Goal: Transaction & Acquisition: Purchase product/service

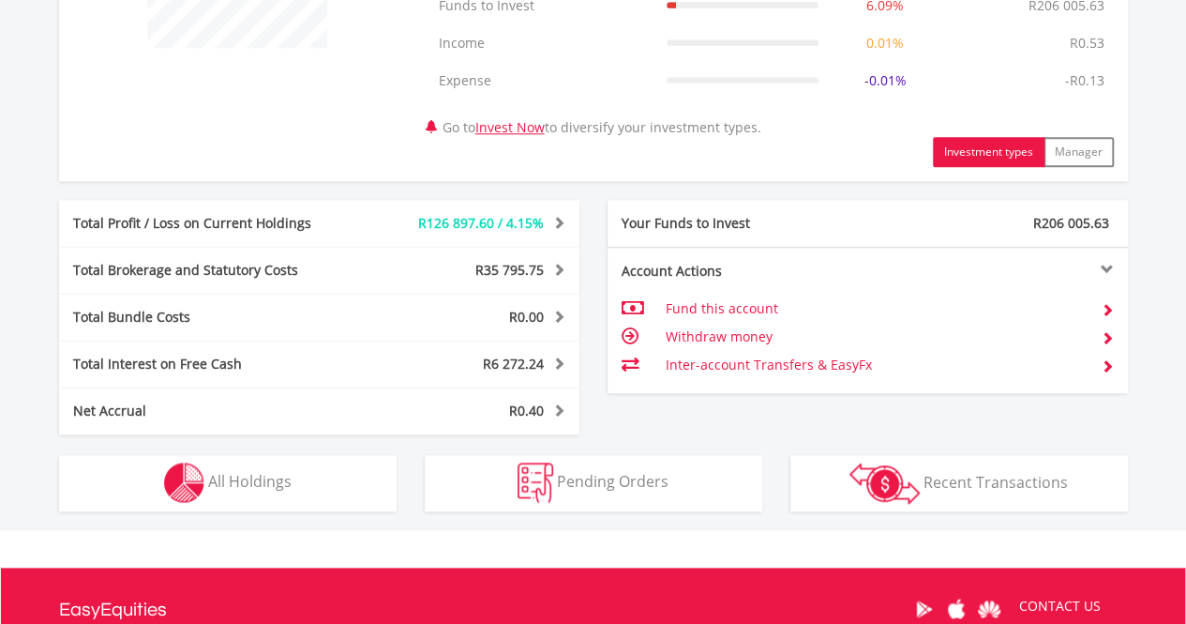
scroll to position [1032, 0]
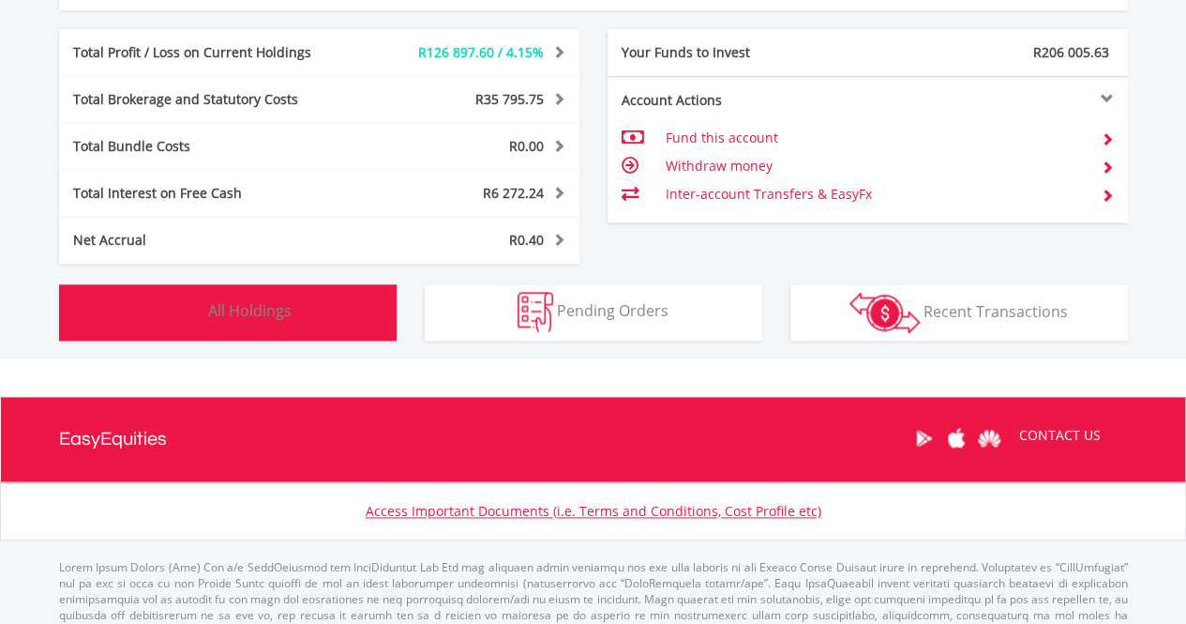
click at [182, 299] on img "button" at bounding box center [184, 312] width 40 height 40
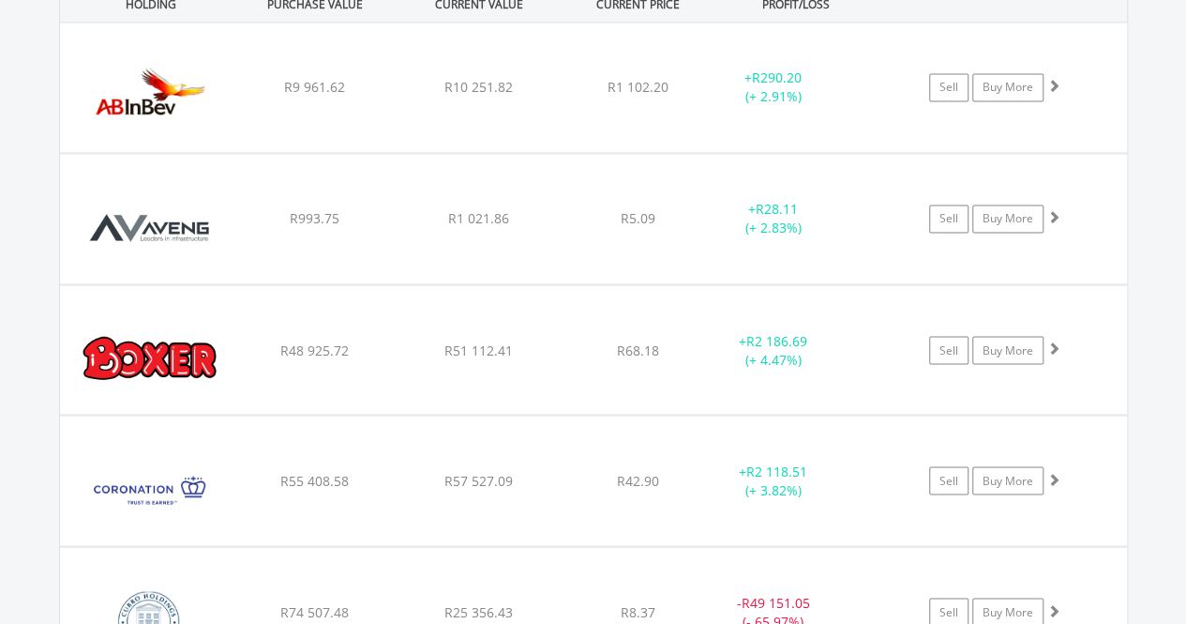
scroll to position [1615, 0]
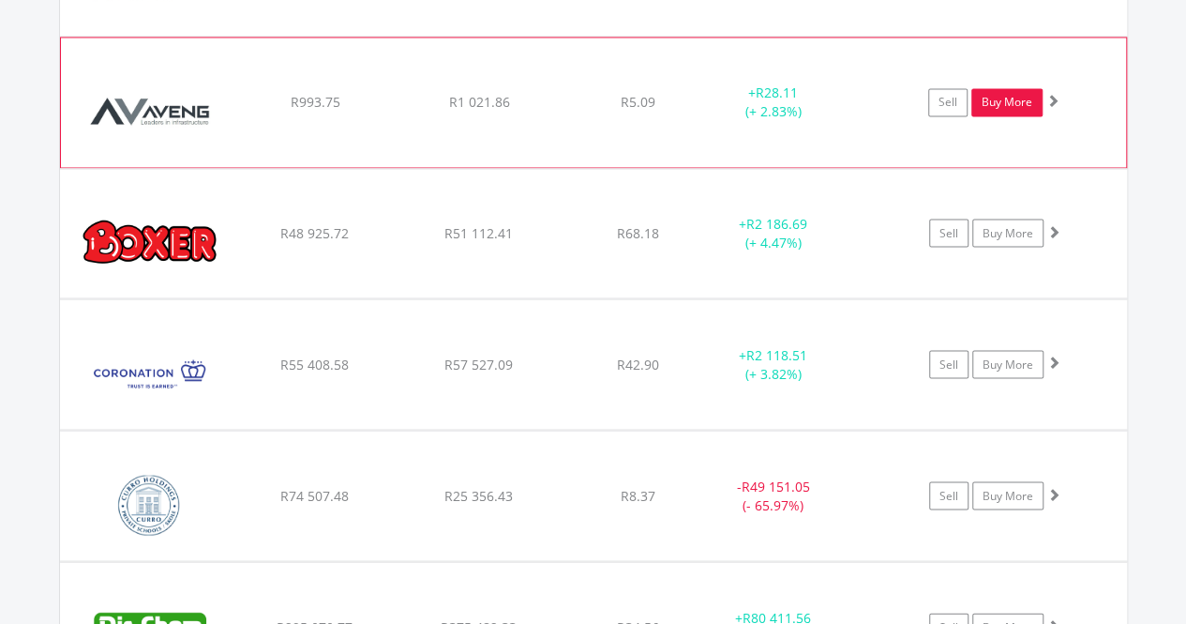
click at [1012, 104] on link "Buy More" at bounding box center [1007, 102] width 71 height 28
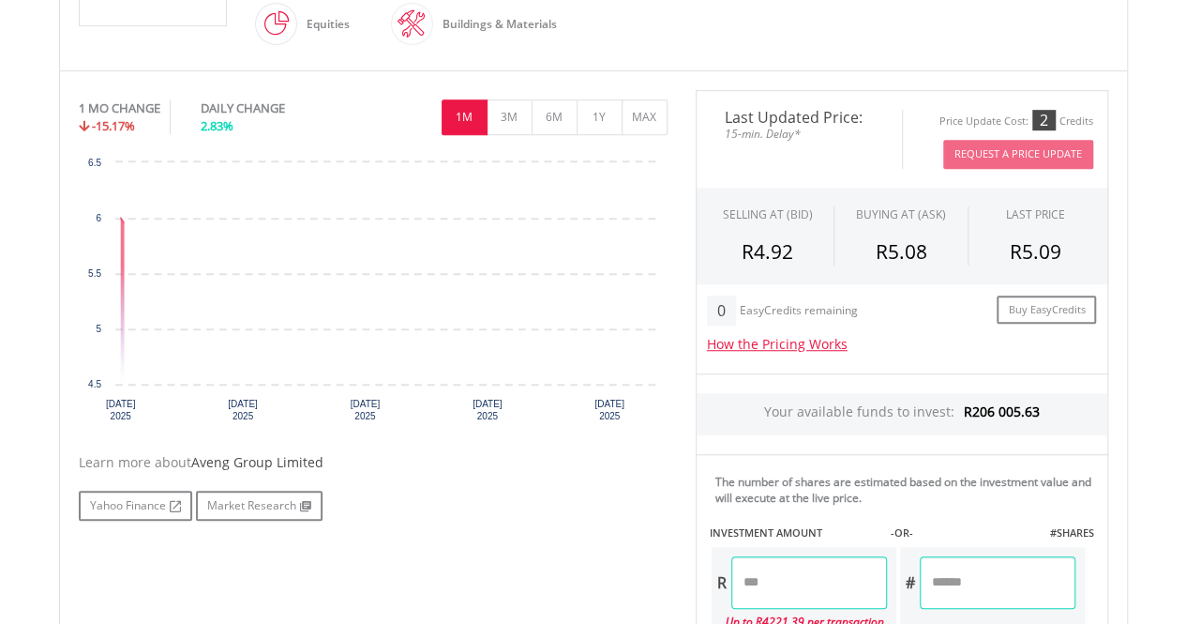
scroll to position [657, 0]
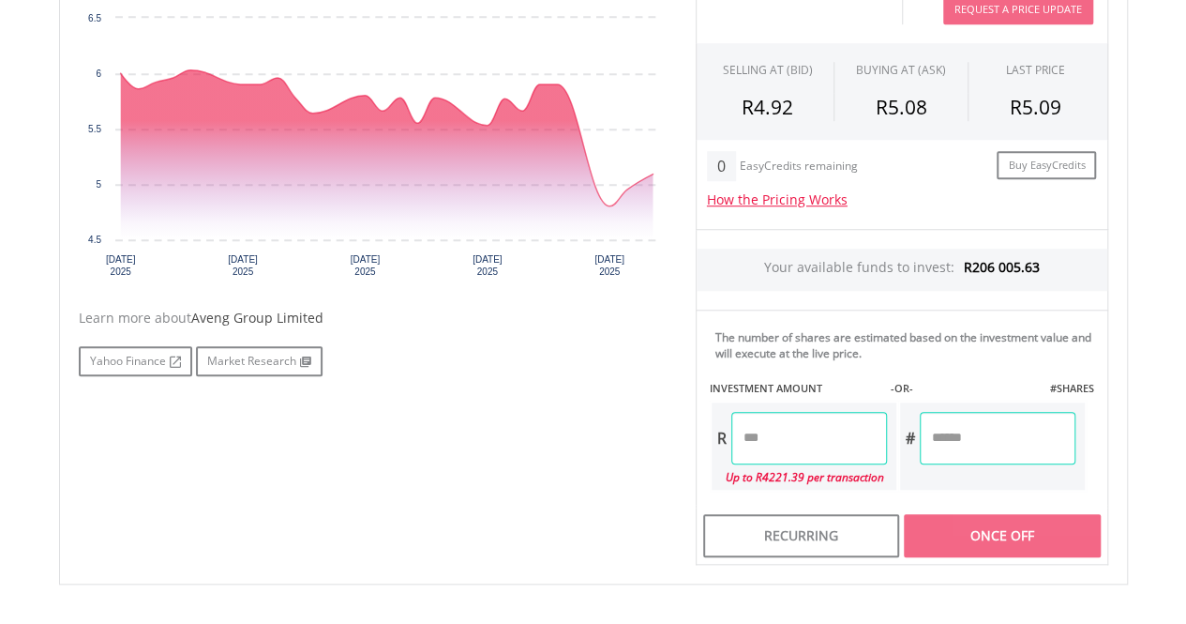
click at [845, 446] on input "number" at bounding box center [810, 438] width 156 height 53
type input "*******"
type input "********"
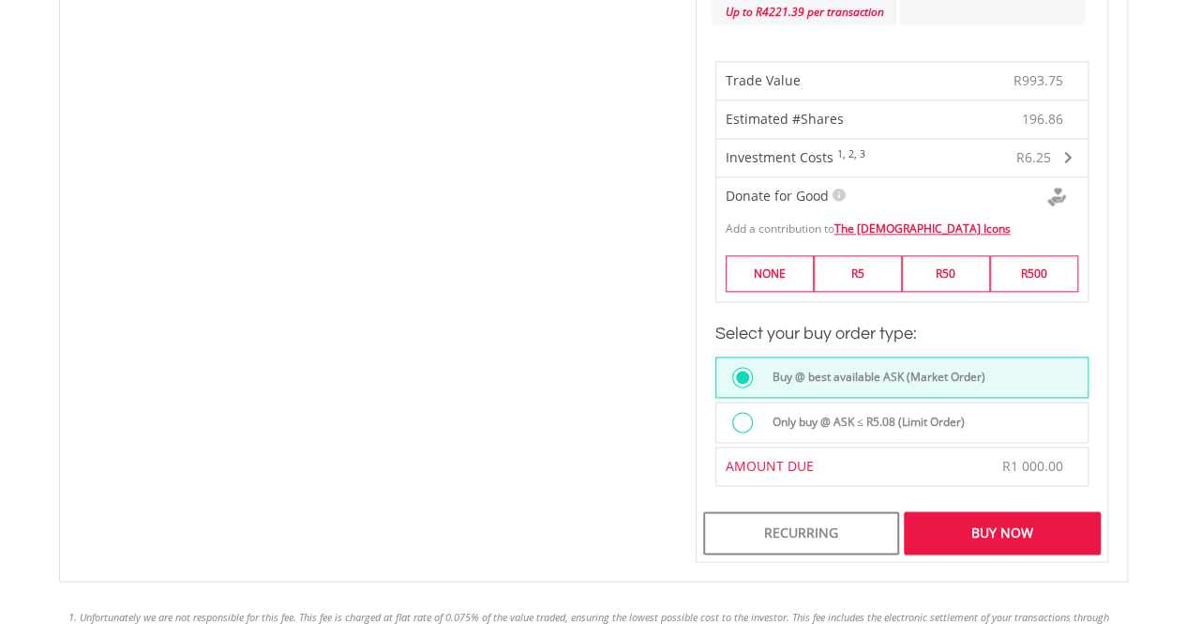
scroll to position [1219, 0]
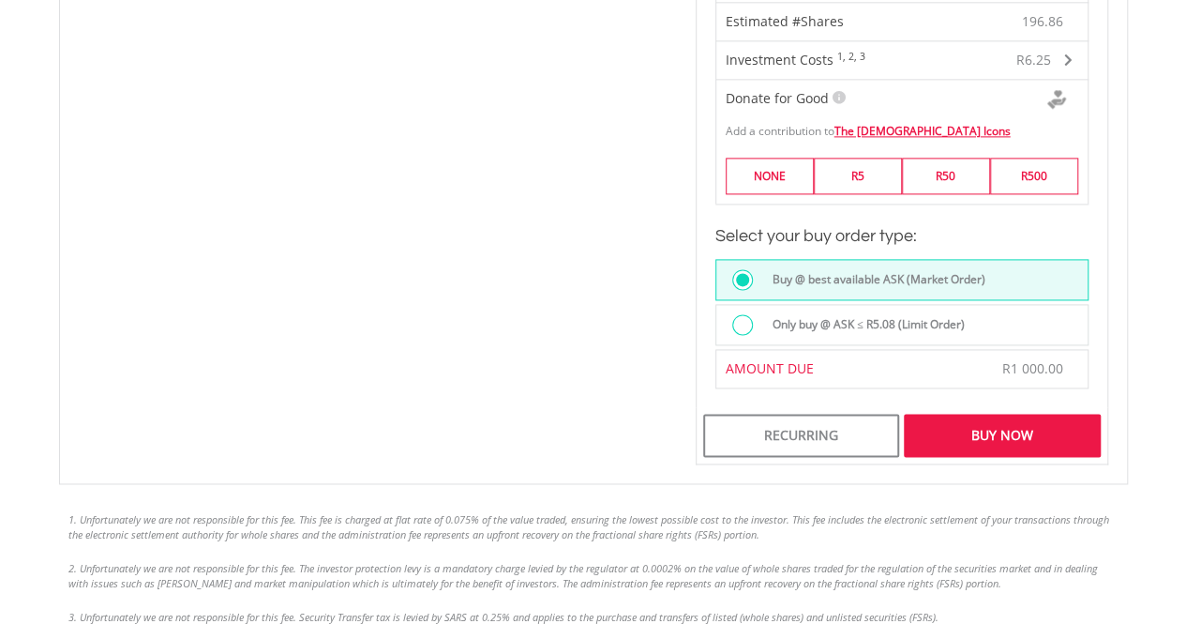
click at [999, 431] on div "Buy Now" at bounding box center [1002, 435] width 196 height 43
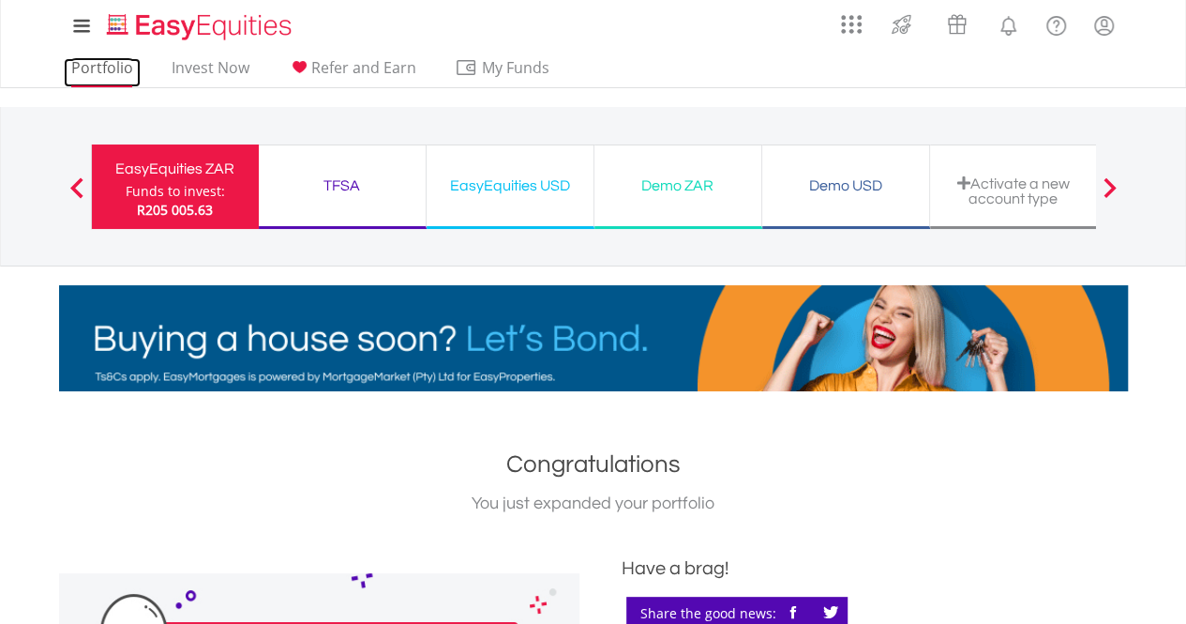
click at [111, 71] on link "Portfolio" at bounding box center [102, 72] width 77 height 29
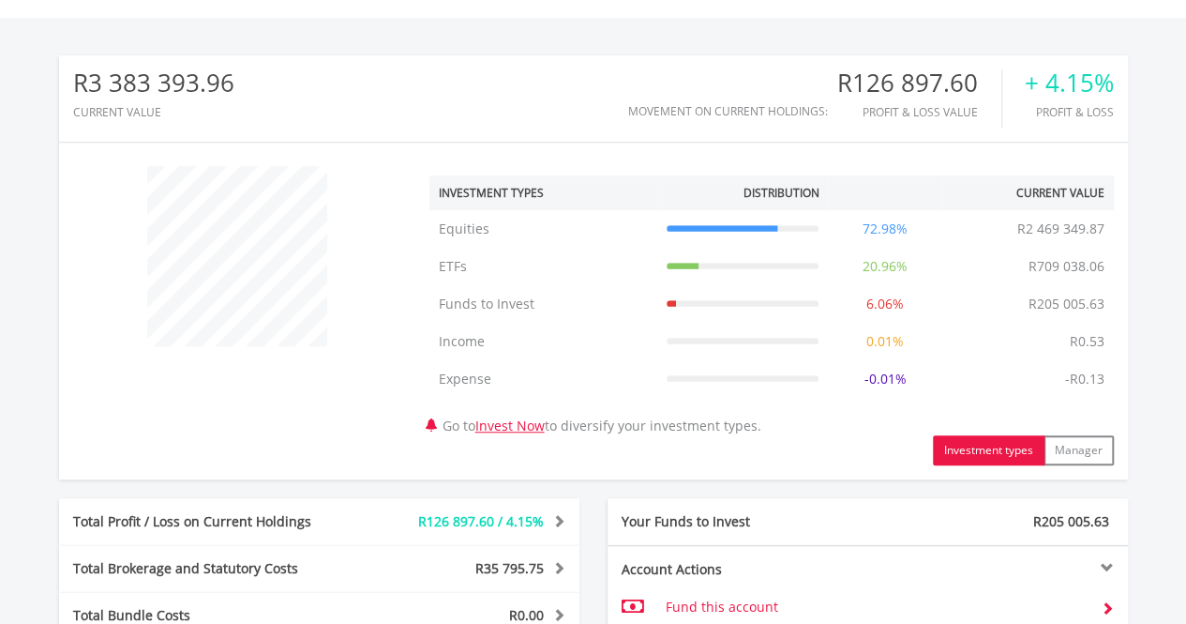
scroll to position [938, 0]
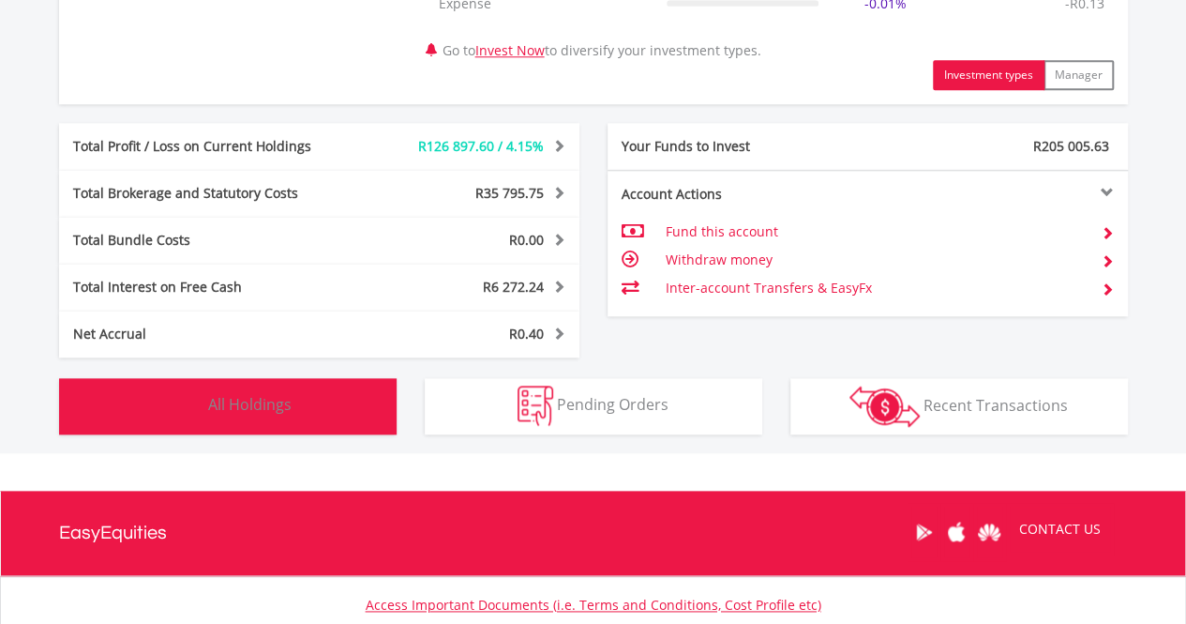
click at [275, 416] on button "Holdings All Holdings" at bounding box center [228, 406] width 338 height 56
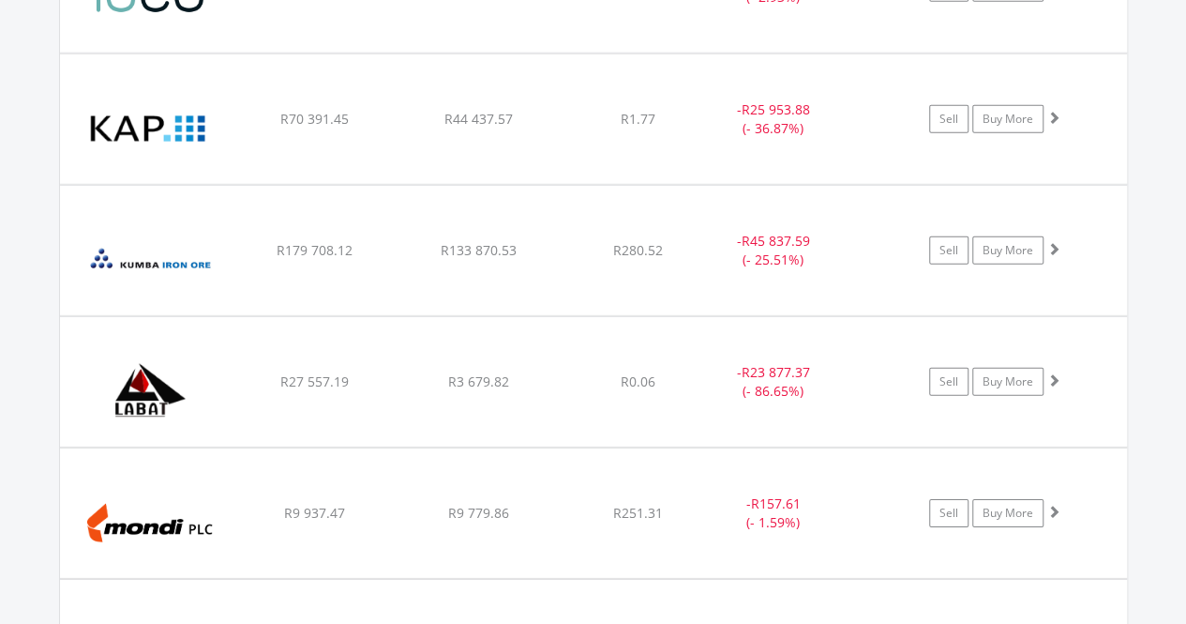
scroll to position [2741, 0]
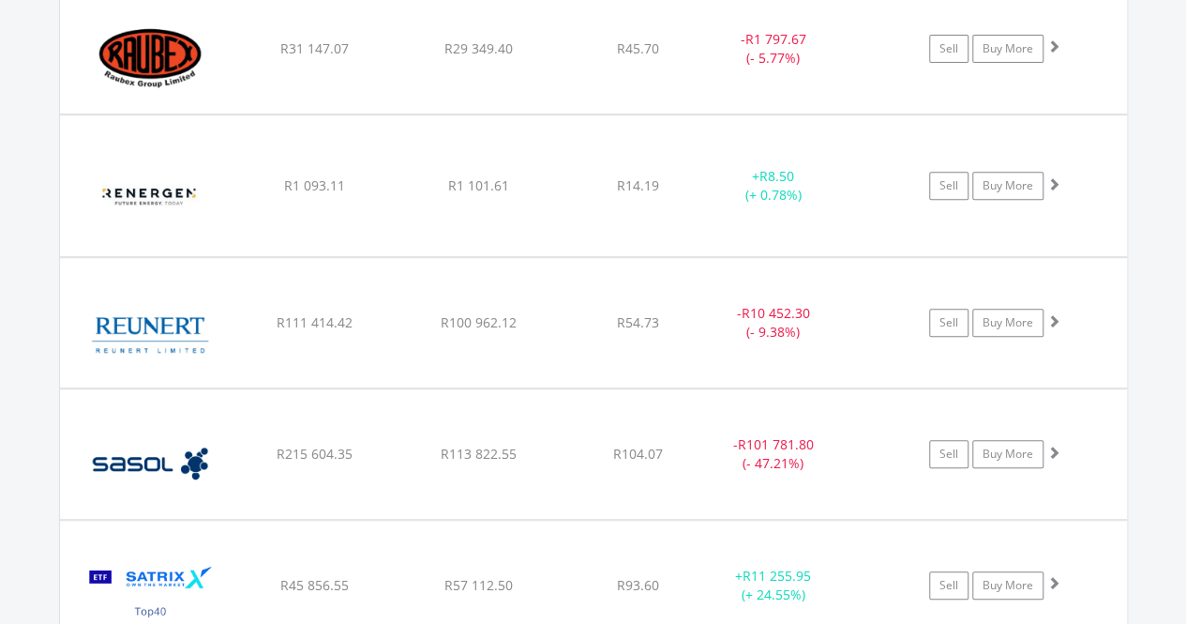
scroll to position [3960, 0]
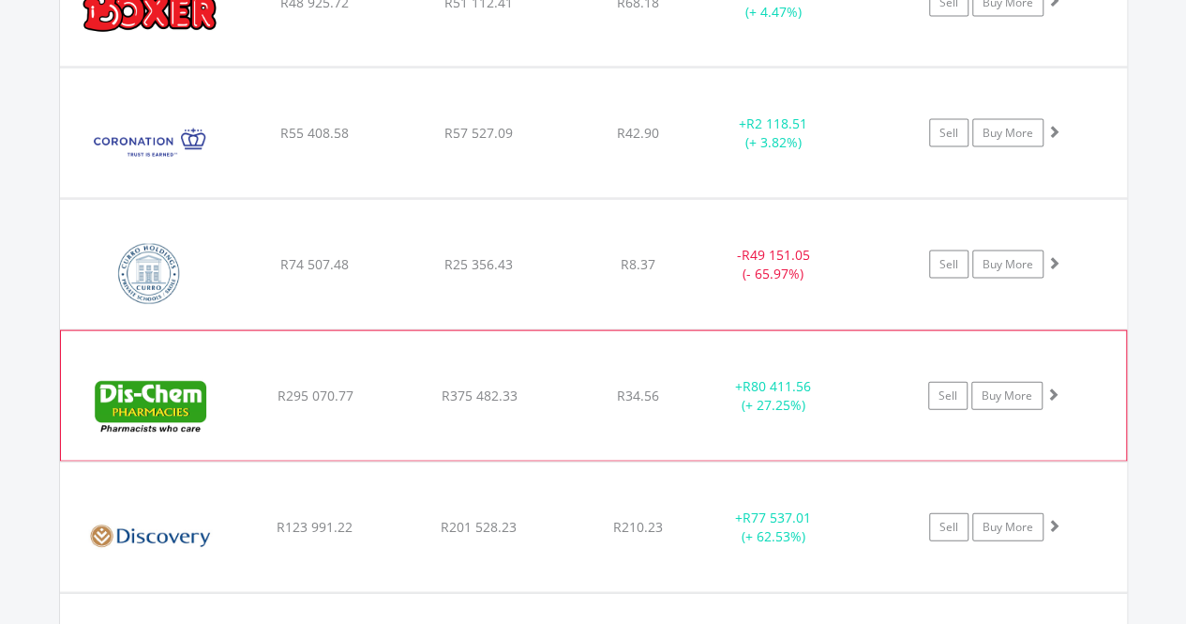
scroll to position [1876, 0]
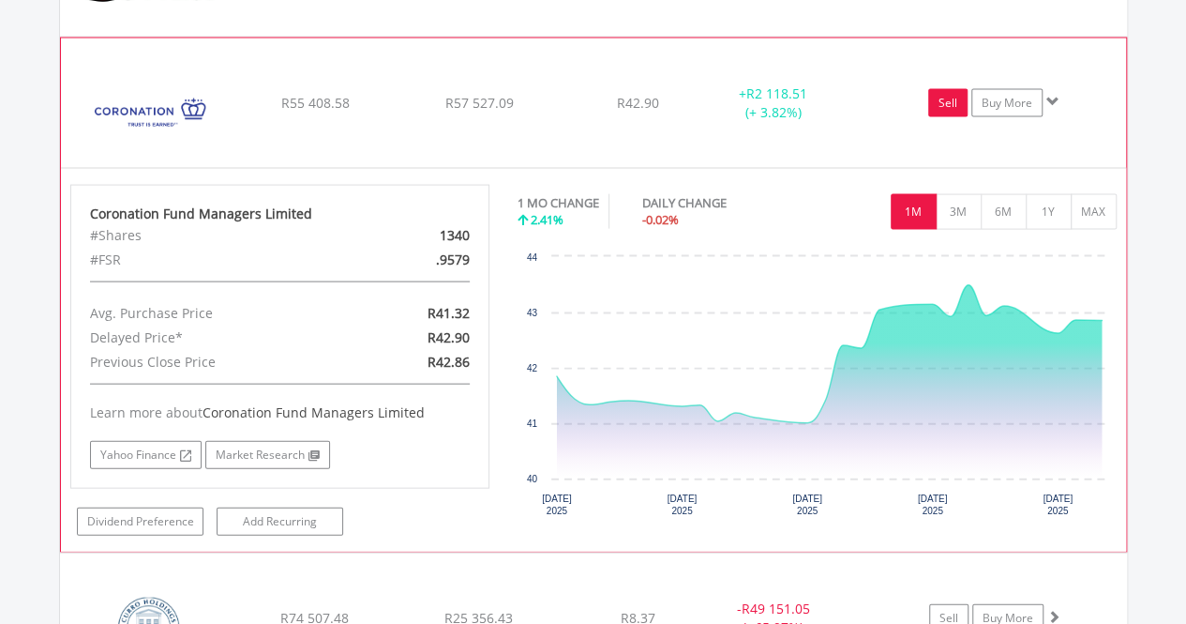
click at [945, 102] on link "Sell" at bounding box center [948, 103] width 39 height 28
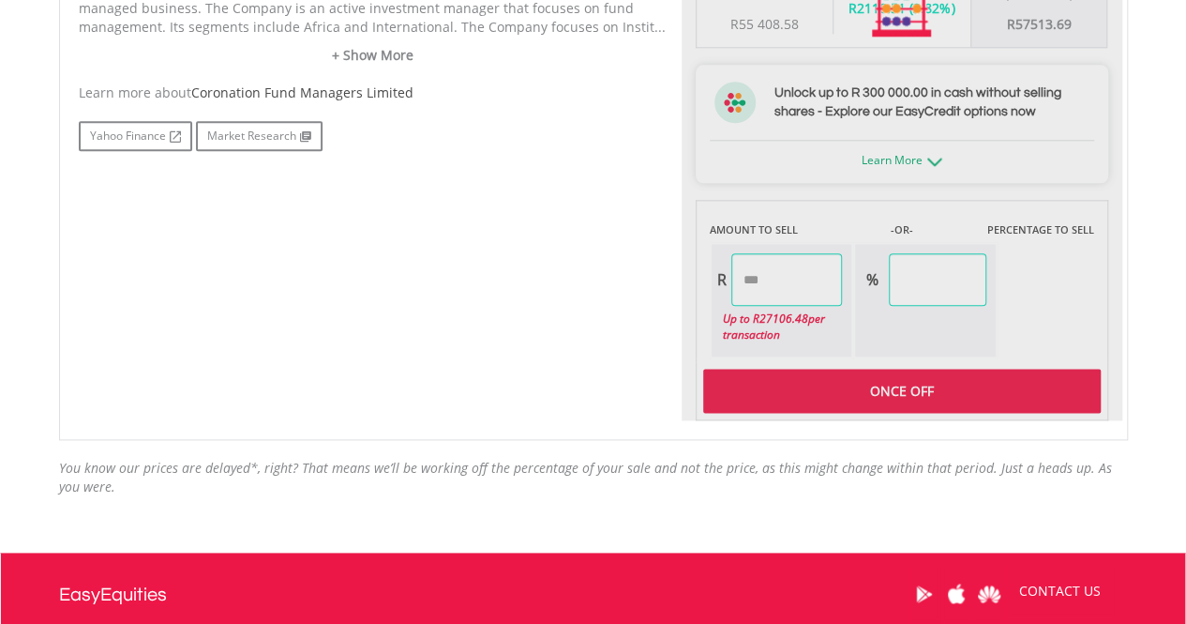
scroll to position [1032, 0]
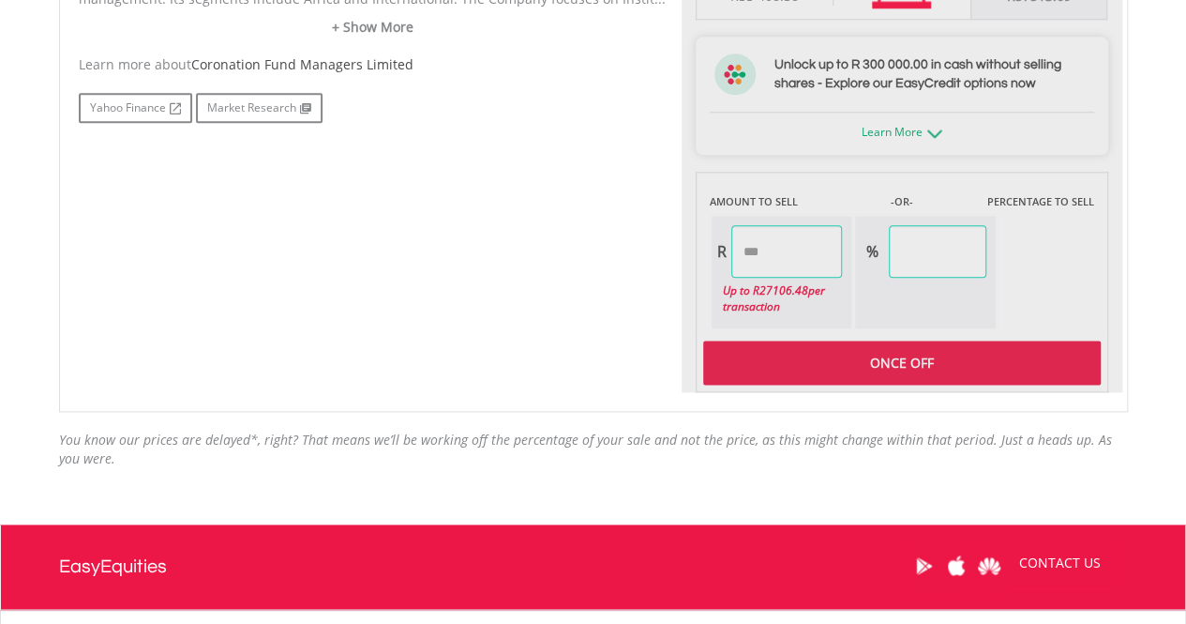
type input "********"
type input "******"
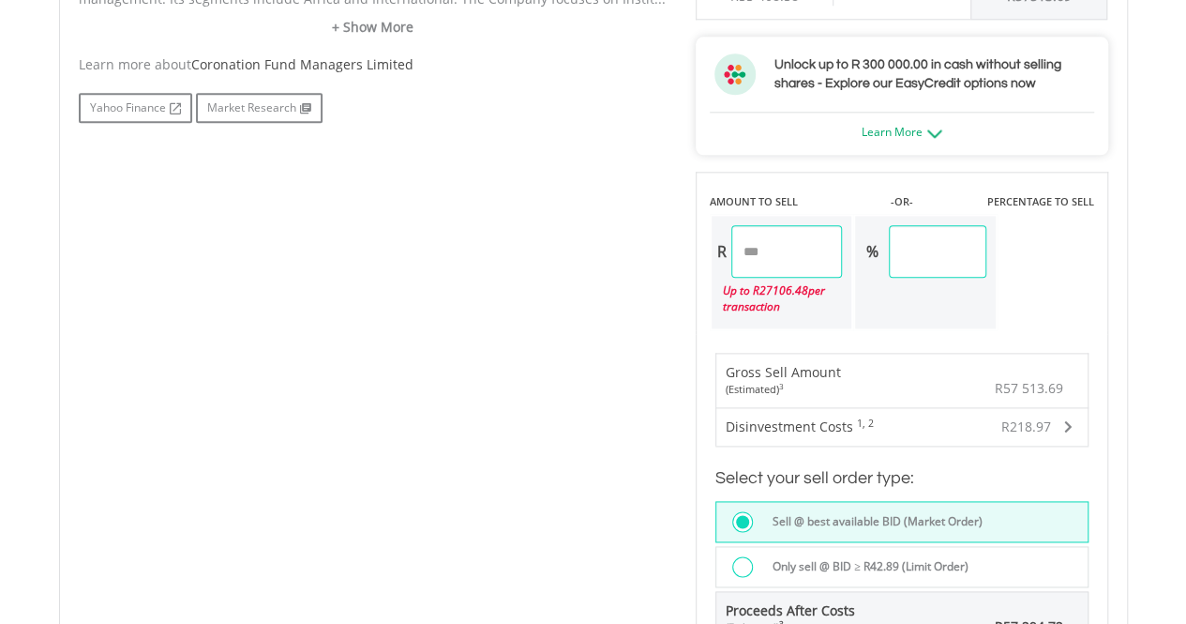
drag, startPoint x: 827, startPoint y: 249, endPoint x: 661, endPoint y: 252, distance: 166.1
click at [661, 252] on div "No chart available. 1 MO CHANGE 2.53% DAILY CHANGE 0.09% 1M 3M 6M 1Y MAX Chart …" at bounding box center [594, 146] width 1058 height 1152
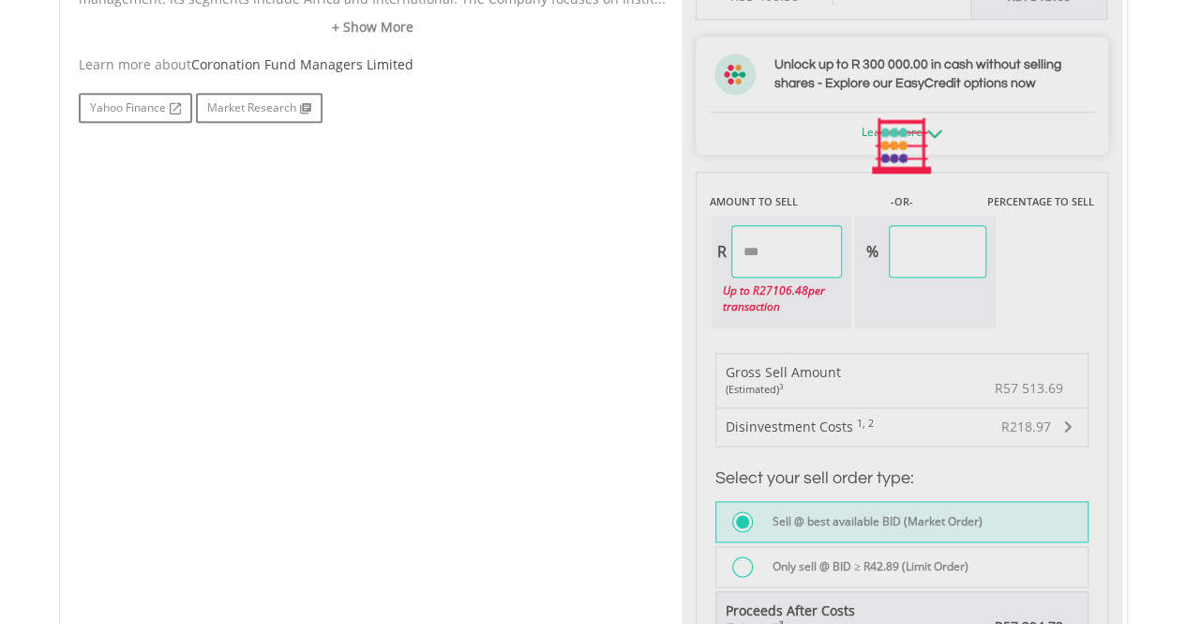
type input "*******"
type input "****"
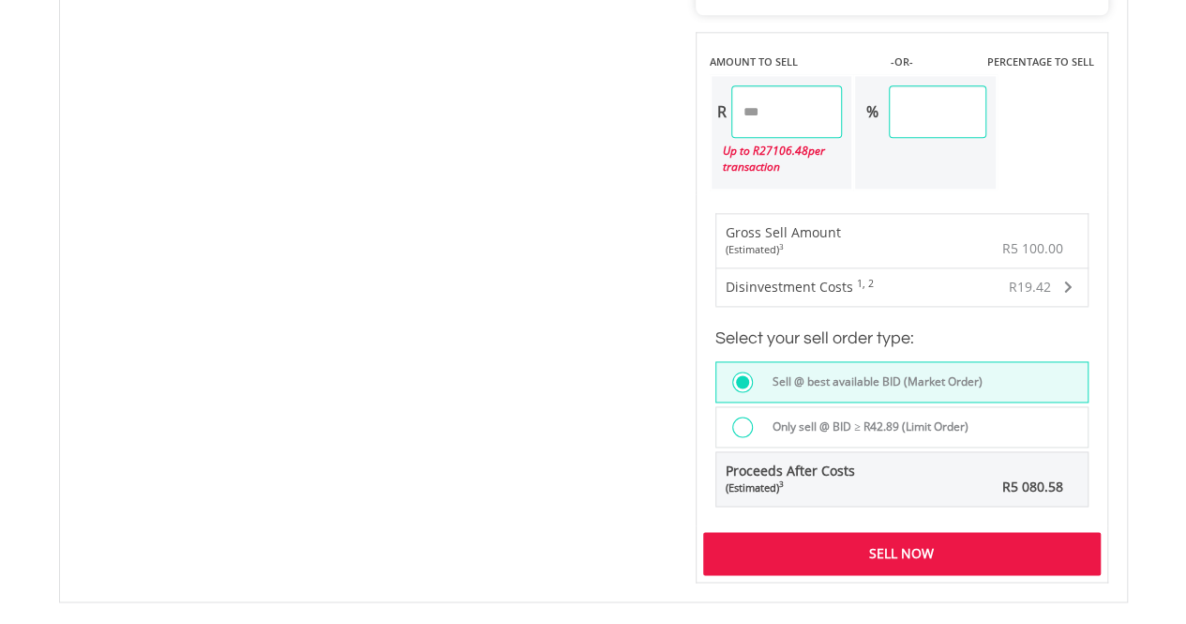
scroll to position [1407, 0]
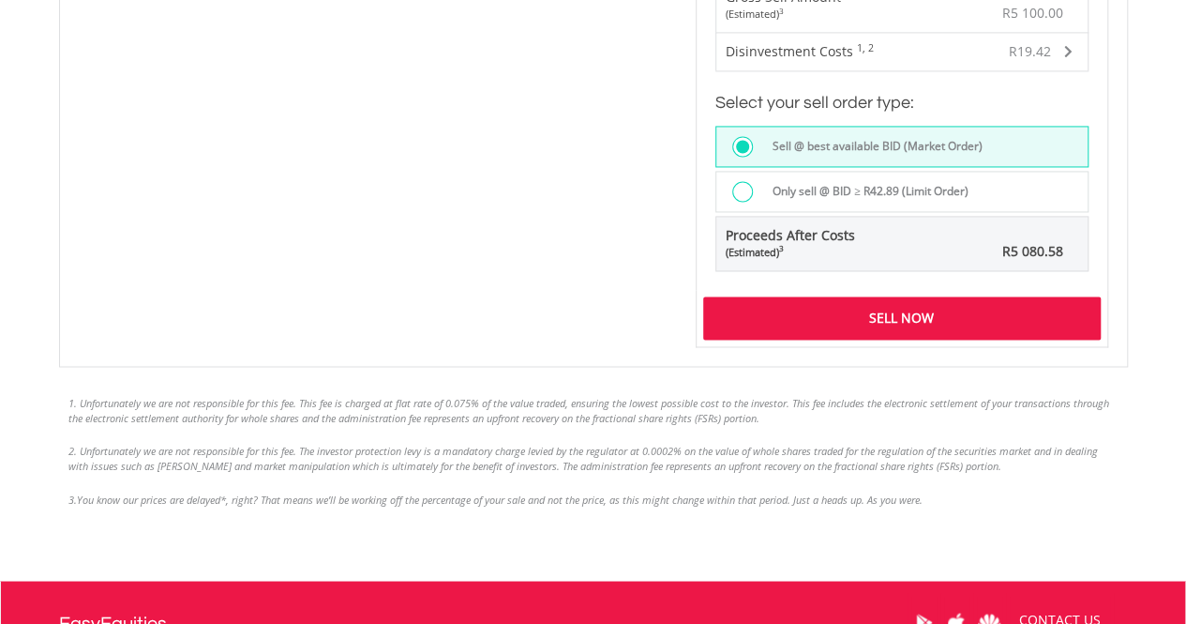
click at [938, 303] on div "Sell Now" at bounding box center [902, 317] width 398 height 43
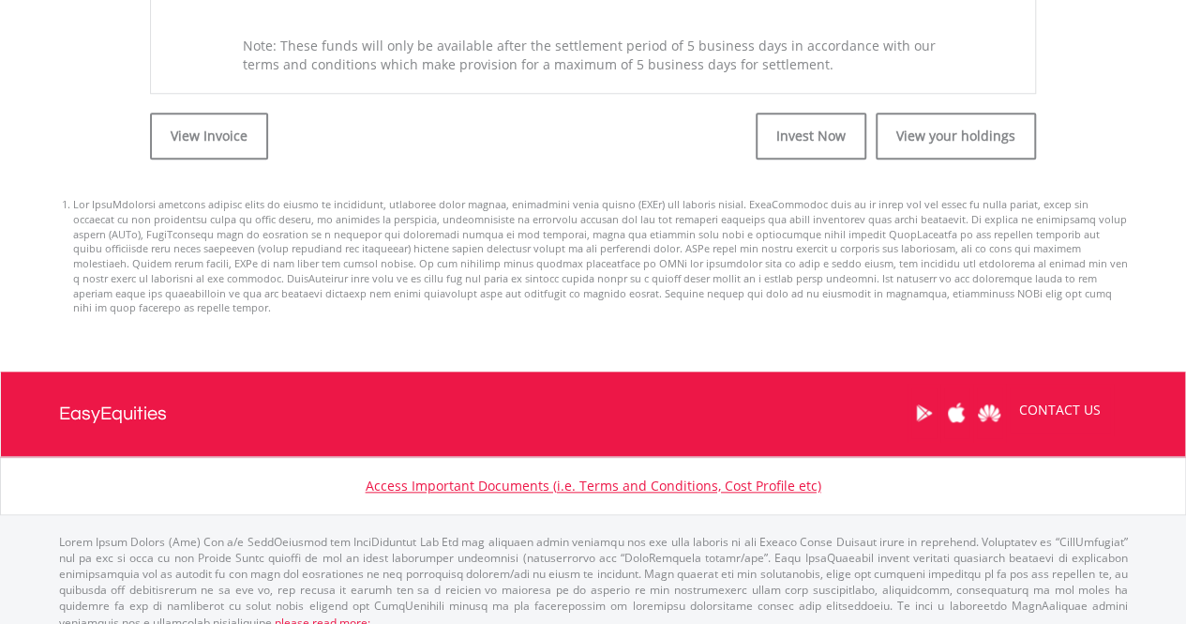
scroll to position [848, 0]
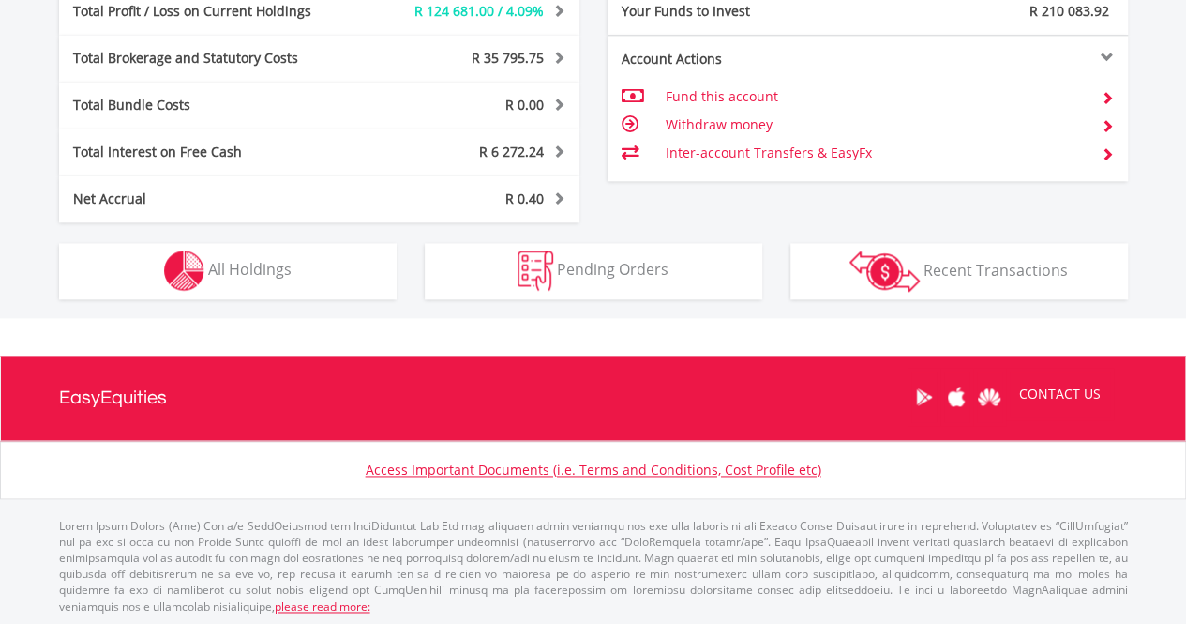
scroll to position [180, 356]
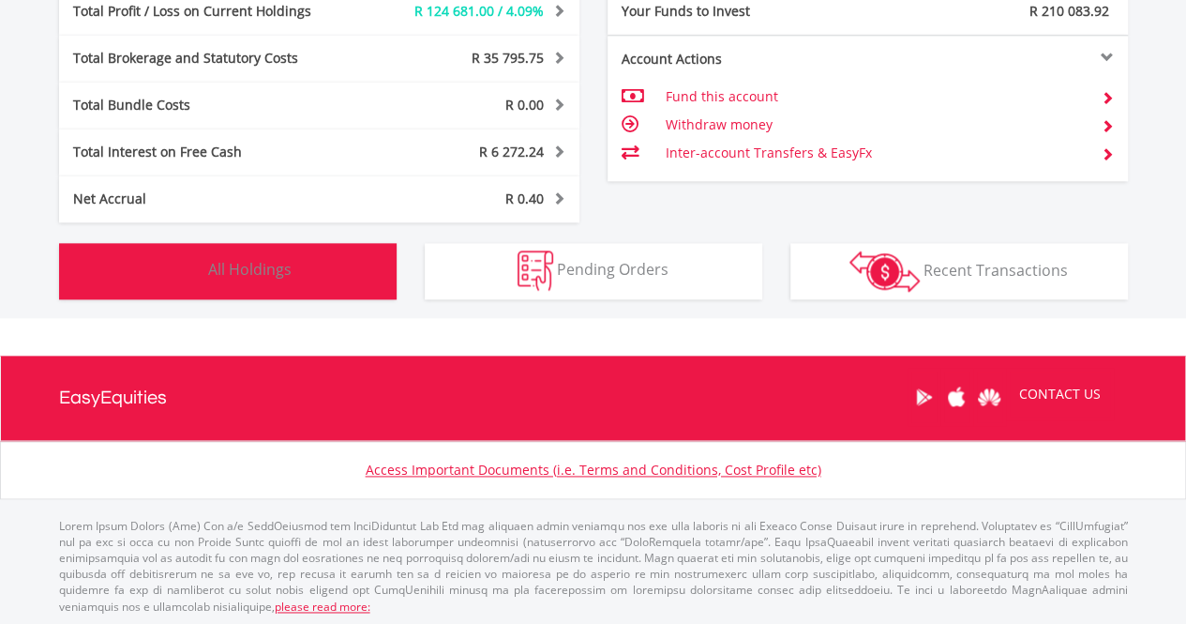
click at [328, 273] on button "Holdings All Holdings" at bounding box center [228, 271] width 338 height 56
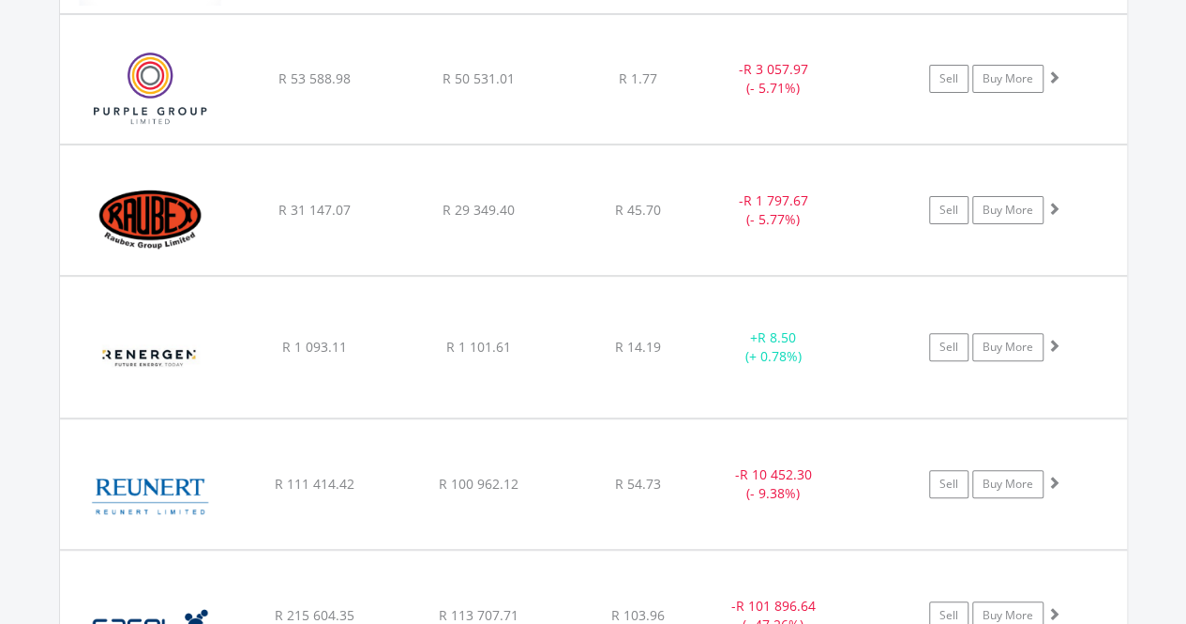
scroll to position [3867, 0]
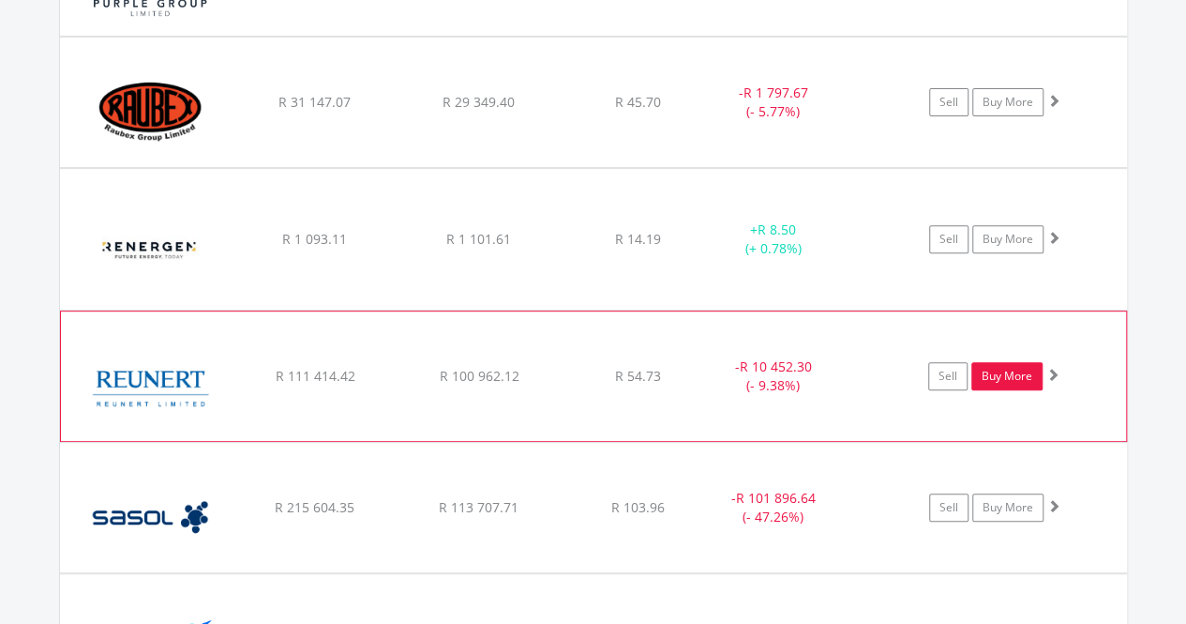
click at [1017, 364] on link "Buy More" at bounding box center [1007, 376] width 71 height 28
